Goal: Information Seeking & Learning: Find specific fact

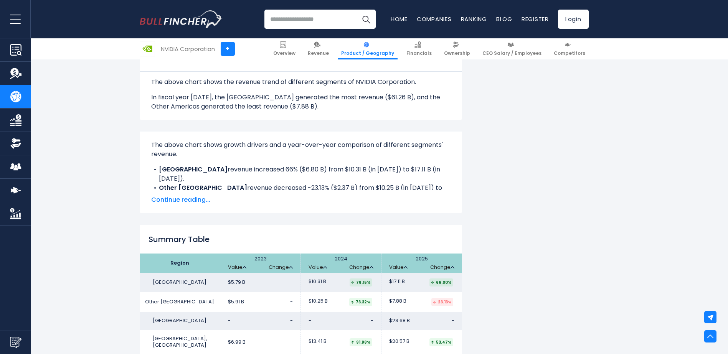
scroll to position [624, 0]
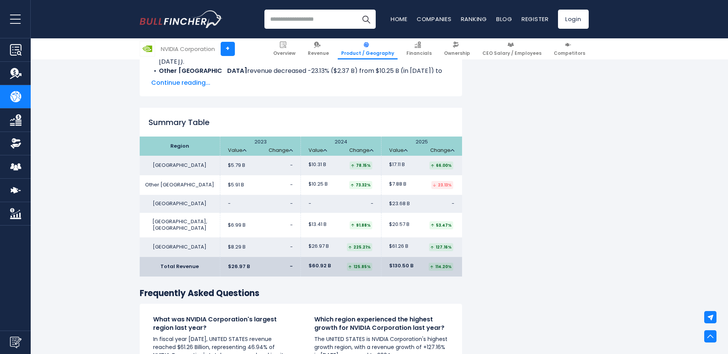
click at [259, 185] on td "$5.91 B -" at bounding box center [260, 185] width 81 height 20
click at [177, 148] on th "Region" at bounding box center [180, 146] width 81 height 19
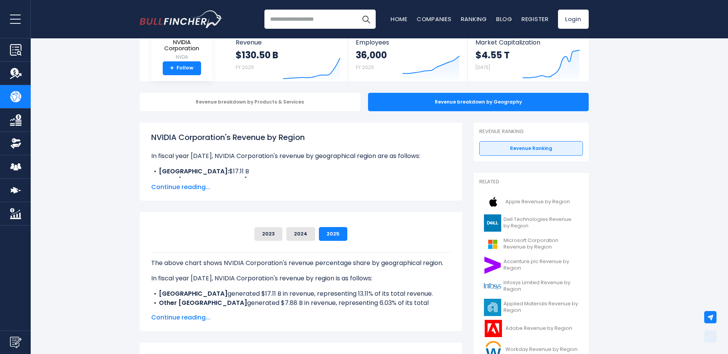
scroll to position [0, 0]
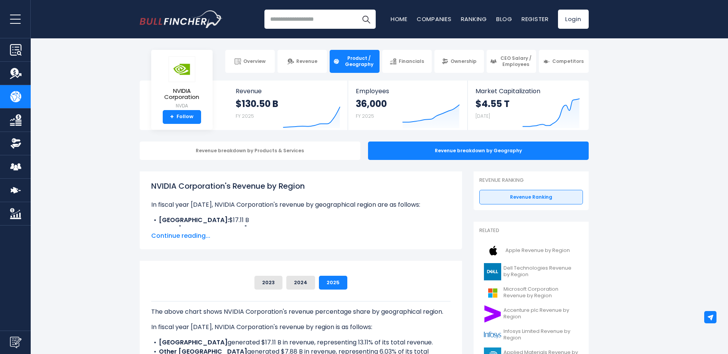
click at [234, 191] on h1 "NVIDIA Corporation's Revenue by Region" at bounding box center [300, 186] width 299 height 12
copy div "NVIDIA Corporation's Revenue by Region"
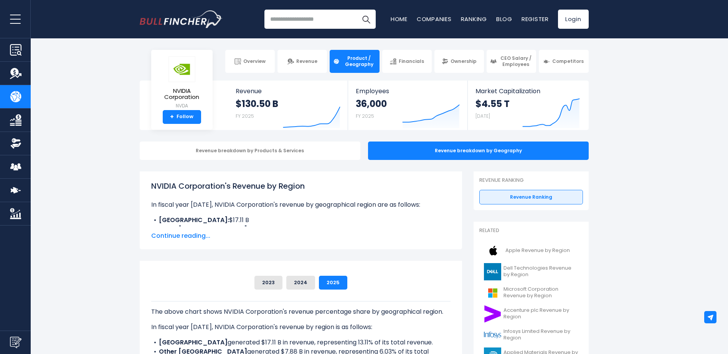
click at [190, 238] on span "Continue reading..." at bounding box center [300, 235] width 299 height 9
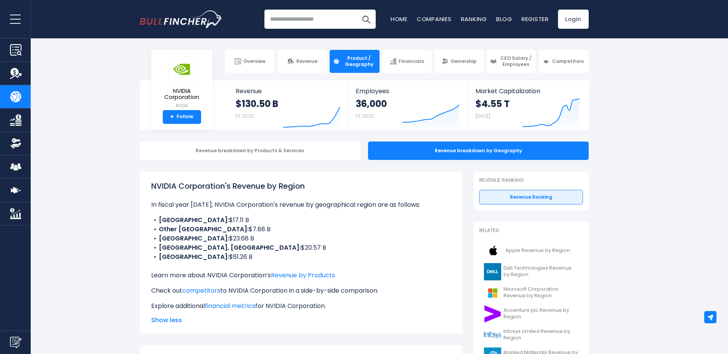
click at [89, 83] on section "NVIDIA Corporation NVDA + Follow Revenue $130.50 B FY 2025 Created with Highcha…" at bounding box center [364, 106] width 728 height 50
click at [206, 65] on div "Overview Revenue Product / Geography Financials Ownership CEO Salary / Employees" at bounding box center [364, 61] width 449 height 23
click at [213, 57] on div "Overview Revenue Product / Geography Financials Ownership CEO Salary / Employees" at bounding box center [364, 61] width 449 height 23
